Goal: Navigation & Orientation: Find specific page/section

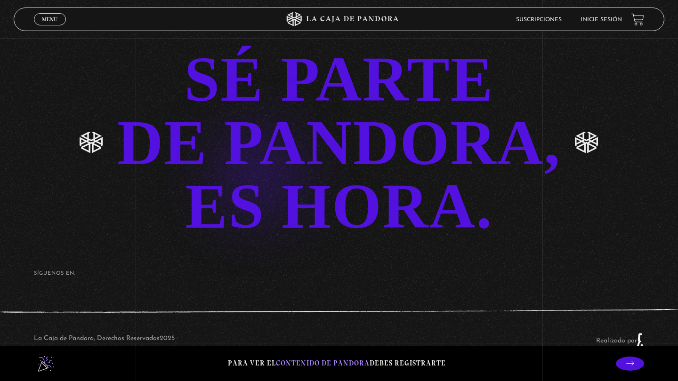
scroll to position [2134, 0]
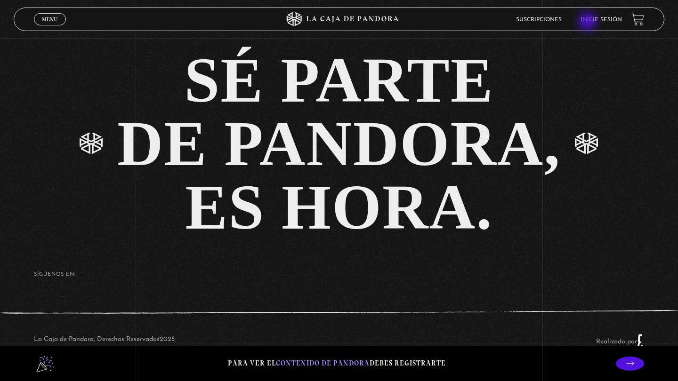
click at [588, 23] on link "Inicie sesión" at bounding box center [600, 20] width 41 height 6
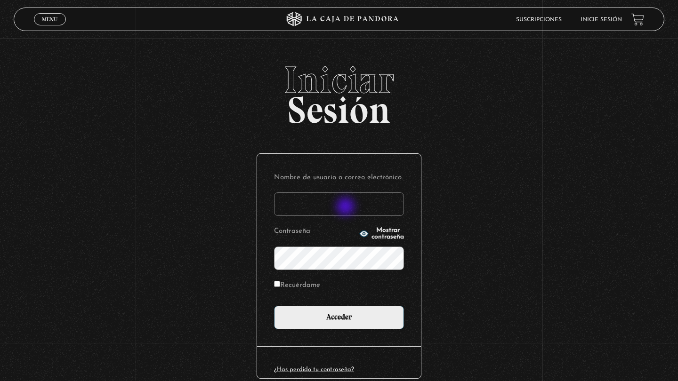
click at [347, 207] on input "Nombre de usuario o correo electrónico" at bounding box center [339, 204] width 130 height 24
type input "ya.ha89@hotmail.com"
click at [317, 288] on label "Recuérdame" at bounding box center [297, 286] width 46 height 15
click at [280, 287] on input "Recuérdame" at bounding box center [277, 284] width 6 height 6
checkbox input "true"
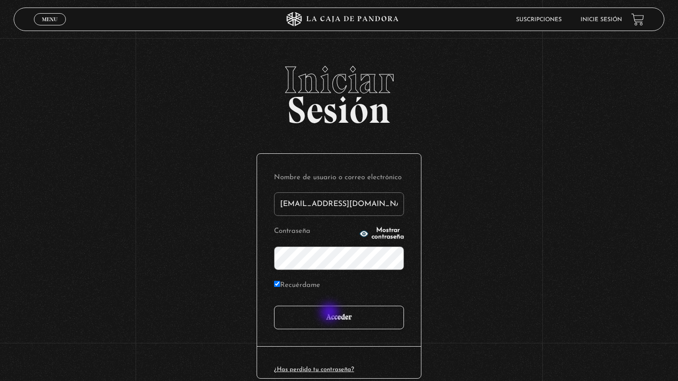
click at [331, 314] on input "Acceder" at bounding box center [339, 318] width 130 height 24
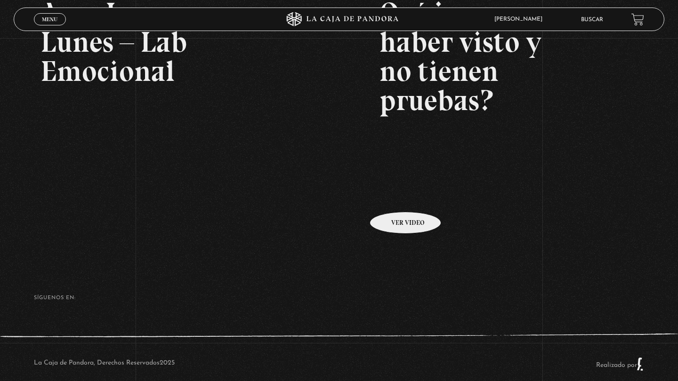
scroll to position [196, 0]
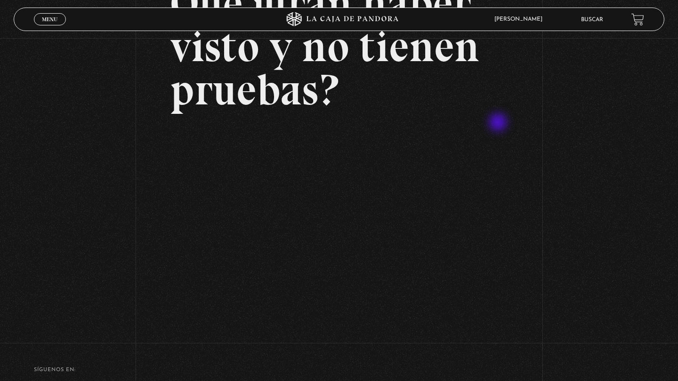
scroll to position [114, 0]
